Goal: Task Accomplishment & Management: Manage account settings

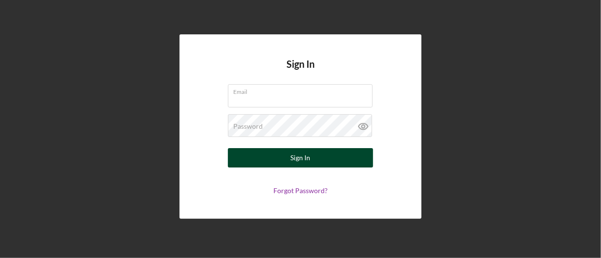
type input "[EMAIL_ADDRESS][DOMAIN_NAME]"
click at [309, 158] on button "Sign In" at bounding box center [300, 157] width 145 height 19
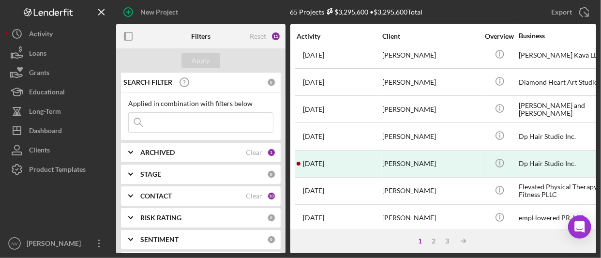
scroll to position [500, 0]
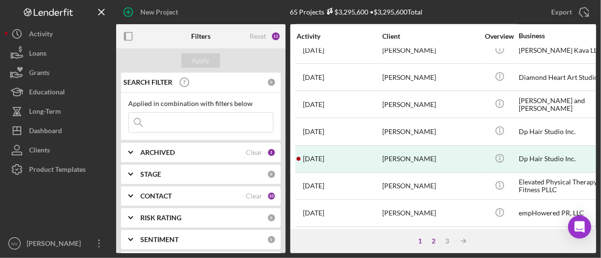
click at [433, 240] on div "2" at bounding box center [434, 241] width 14 height 8
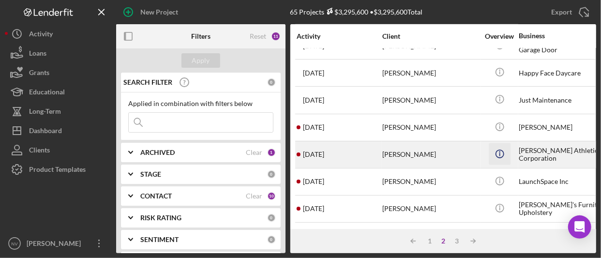
scroll to position [281, 0]
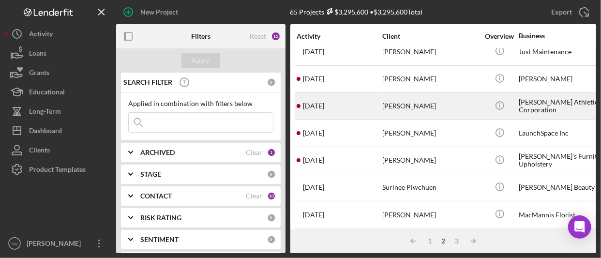
click at [449, 102] on div "[PERSON_NAME]" at bounding box center [430, 106] width 97 height 26
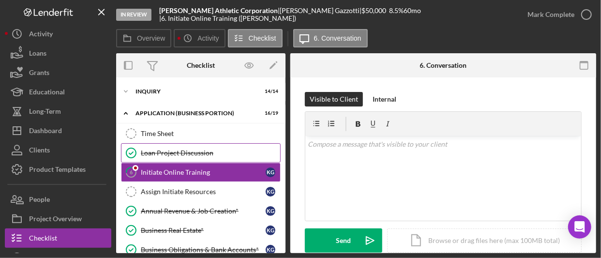
click at [192, 149] on div "Loan Project Discussion" at bounding box center [210, 153] width 139 height 8
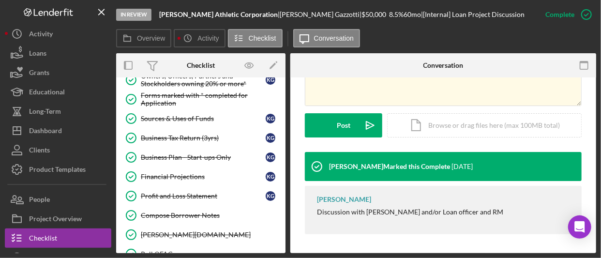
scroll to position [219, 0]
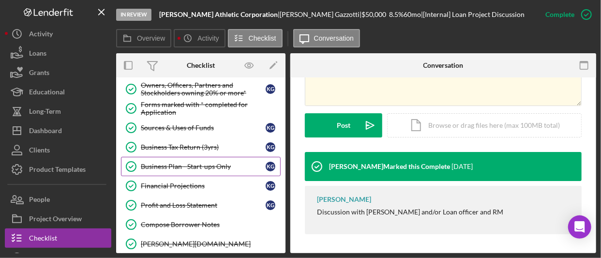
click at [191, 162] on div "Business Plan - Start-ups Only" at bounding box center [203, 166] width 125 height 8
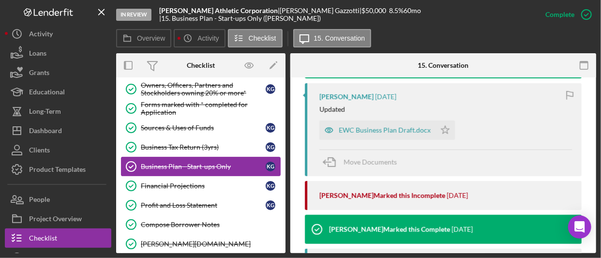
scroll to position [401, 0]
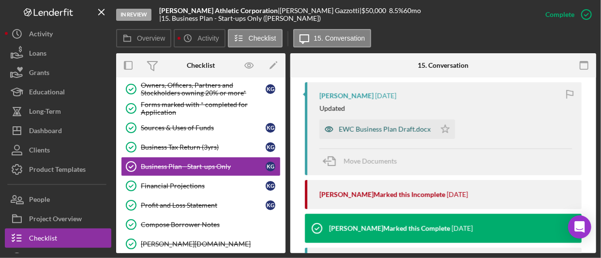
click at [374, 130] on div "EWC Business Plan Draft.docx" at bounding box center [384, 129] width 92 height 8
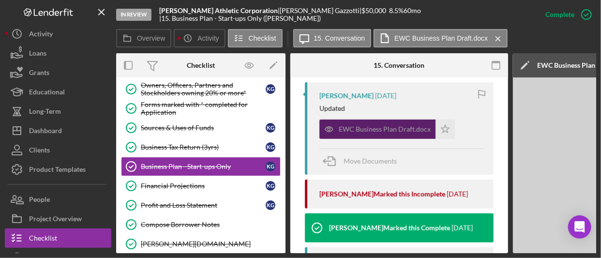
scroll to position [0, 206]
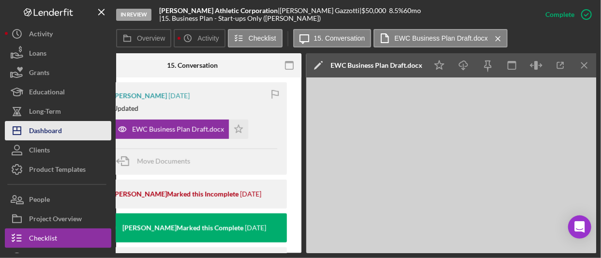
click at [46, 128] on div "Dashboard" at bounding box center [45, 132] width 33 height 22
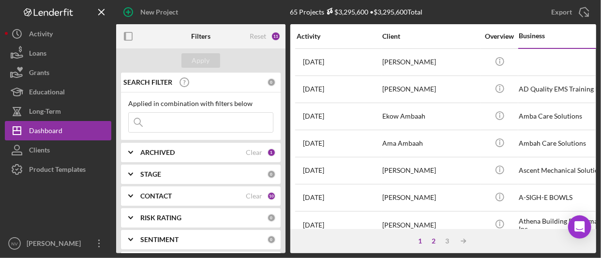
click at [429, 240] on div "2" at bounding box center [434, 241] width 14 height 8
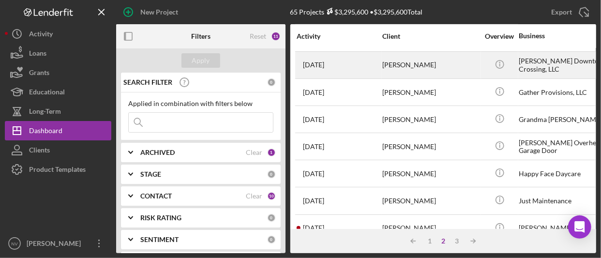
scroll to position [209, 0]
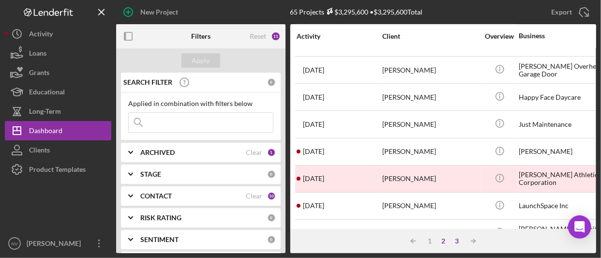
click at [455, 243] on div "3" at bounding box center [457, 241] width 14 height 8
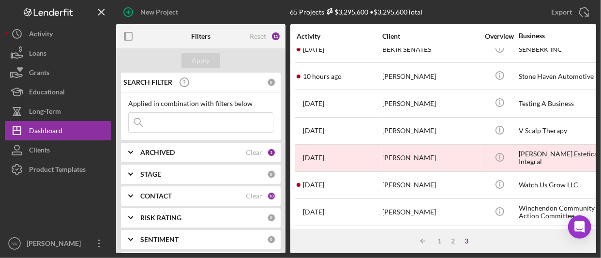
scroll to position [233, 0]
